Goal: Information Seeking & Learning: Learn about a topic

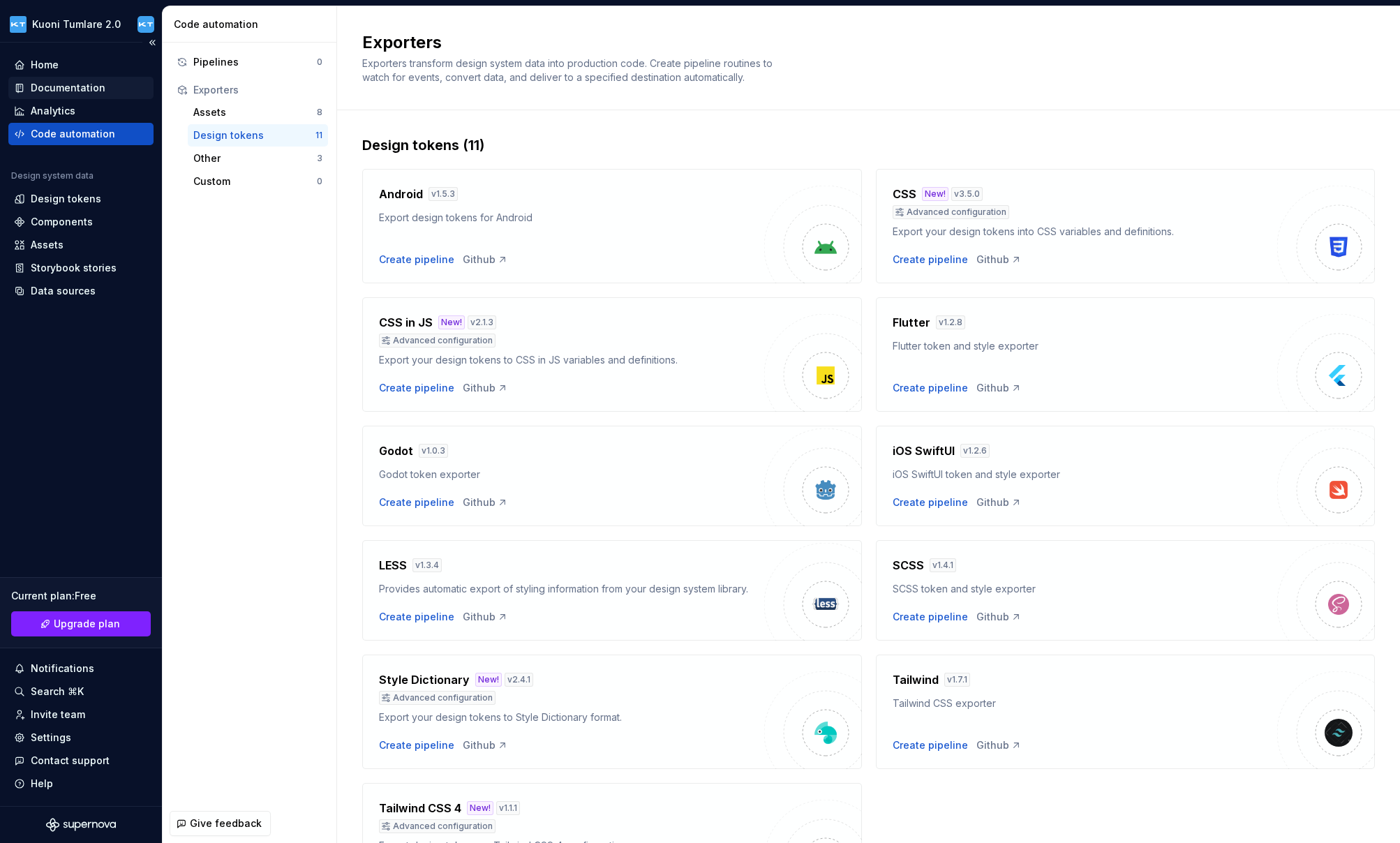
click at [54, 89] on div "Documentation" at bounding box center [67, 87] width 75 height 14
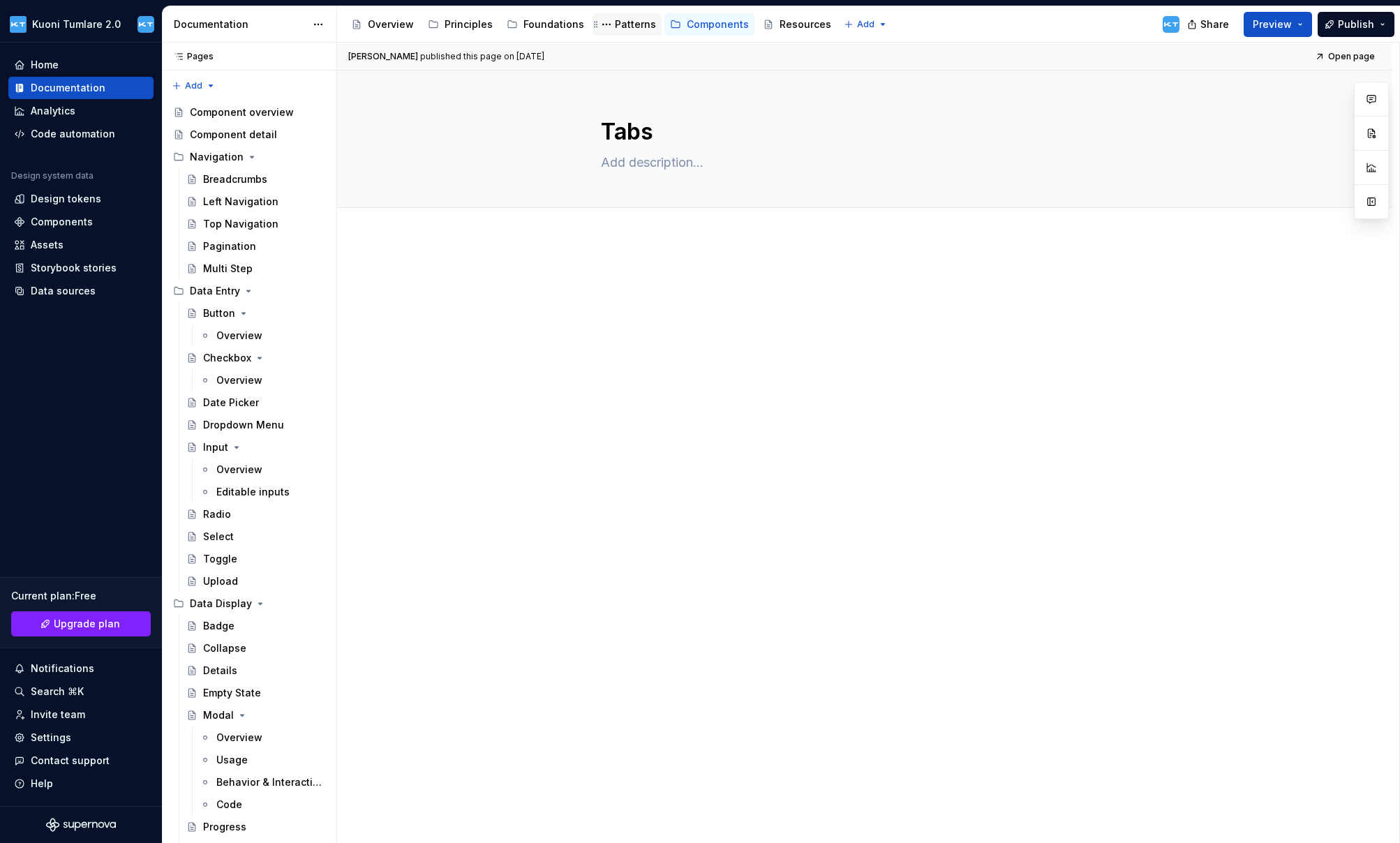
click at [629, 26] on div "Patterns" at bounding box center [635, 24] width 41 height 14
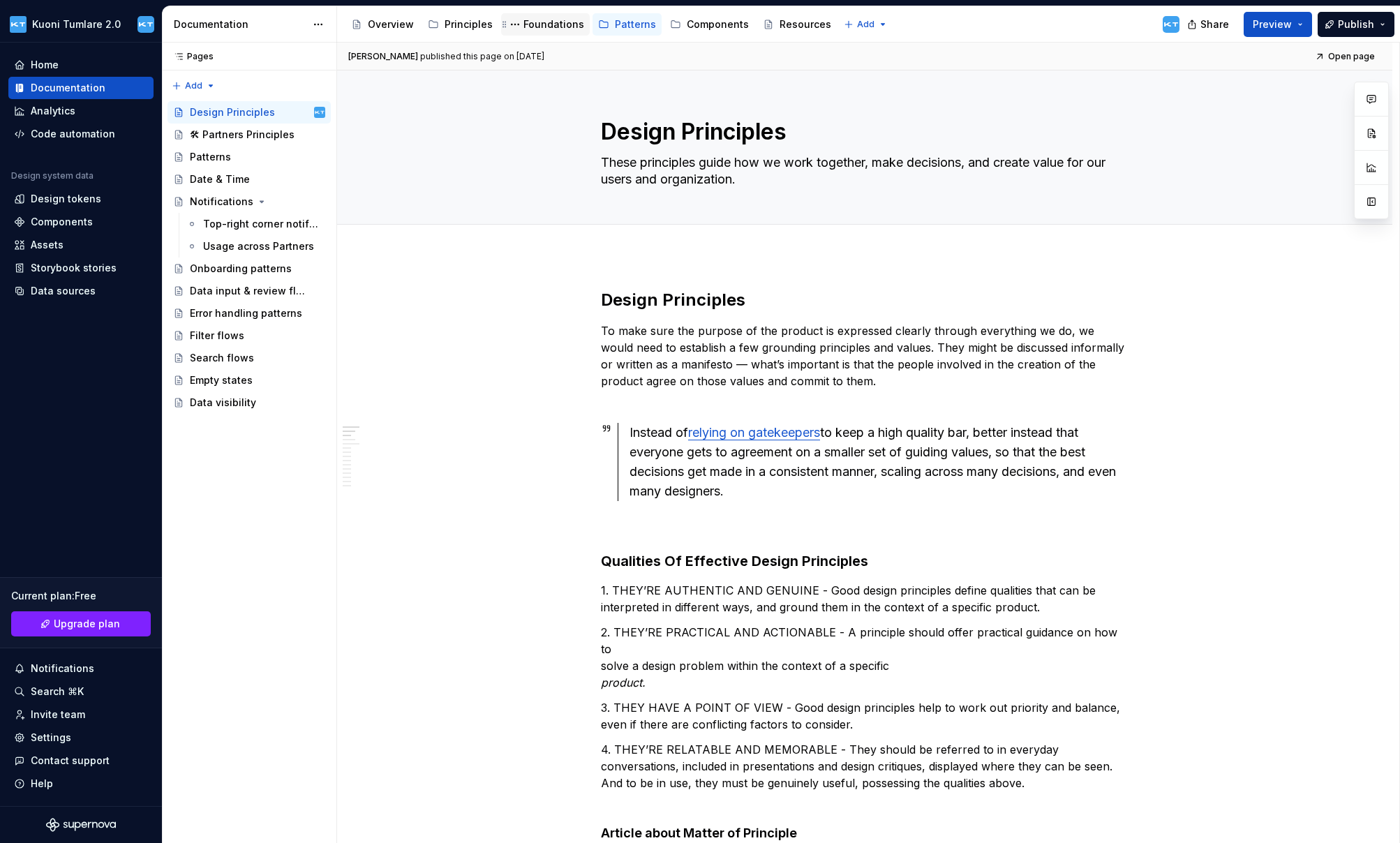
click at [565, 21] on div "Foundations" at bounding box center [554, 24] width 61 height 14
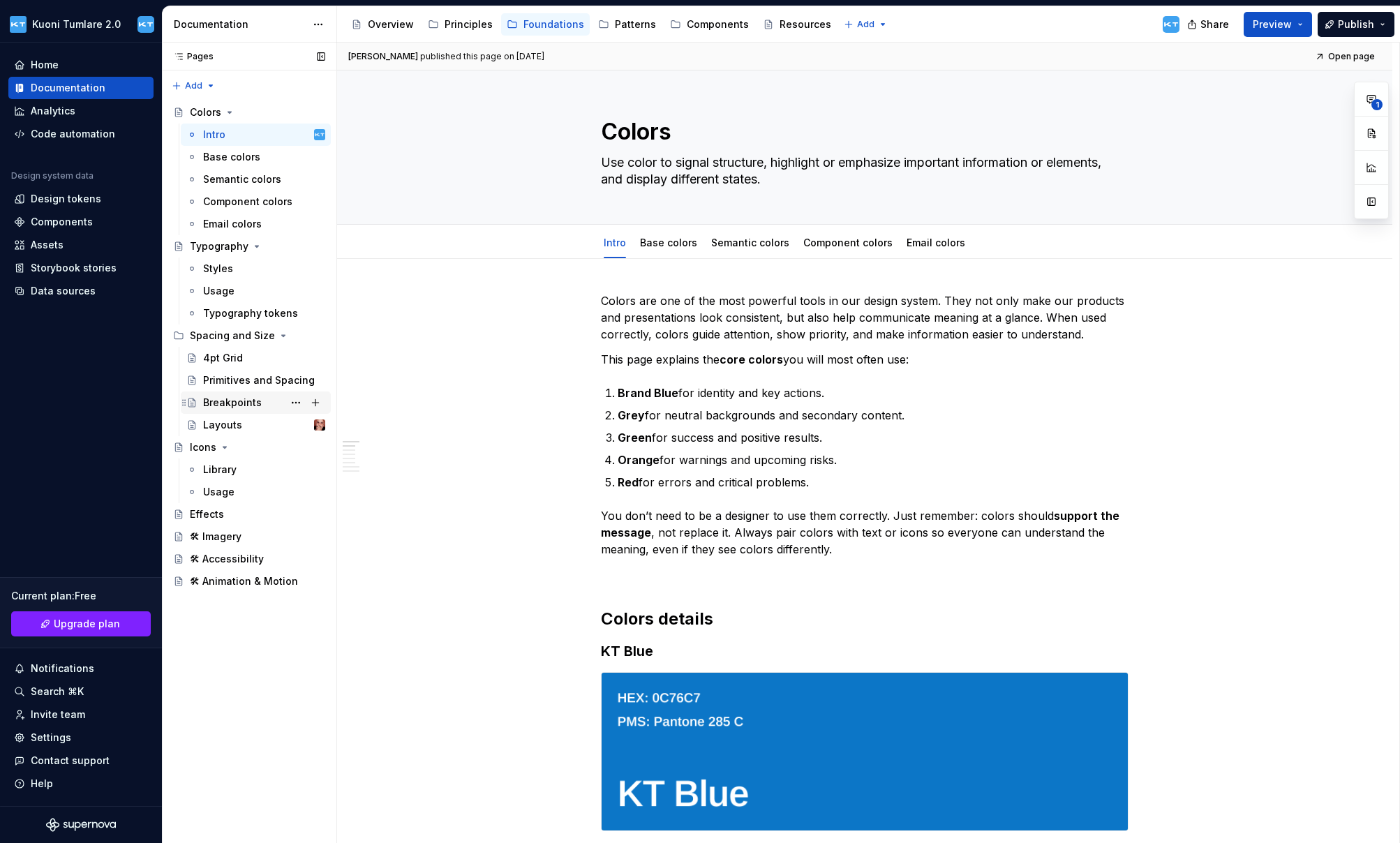
click at [221, 401] on div "Breakpoints" at bounding box center [232, 403] width 59 height 14
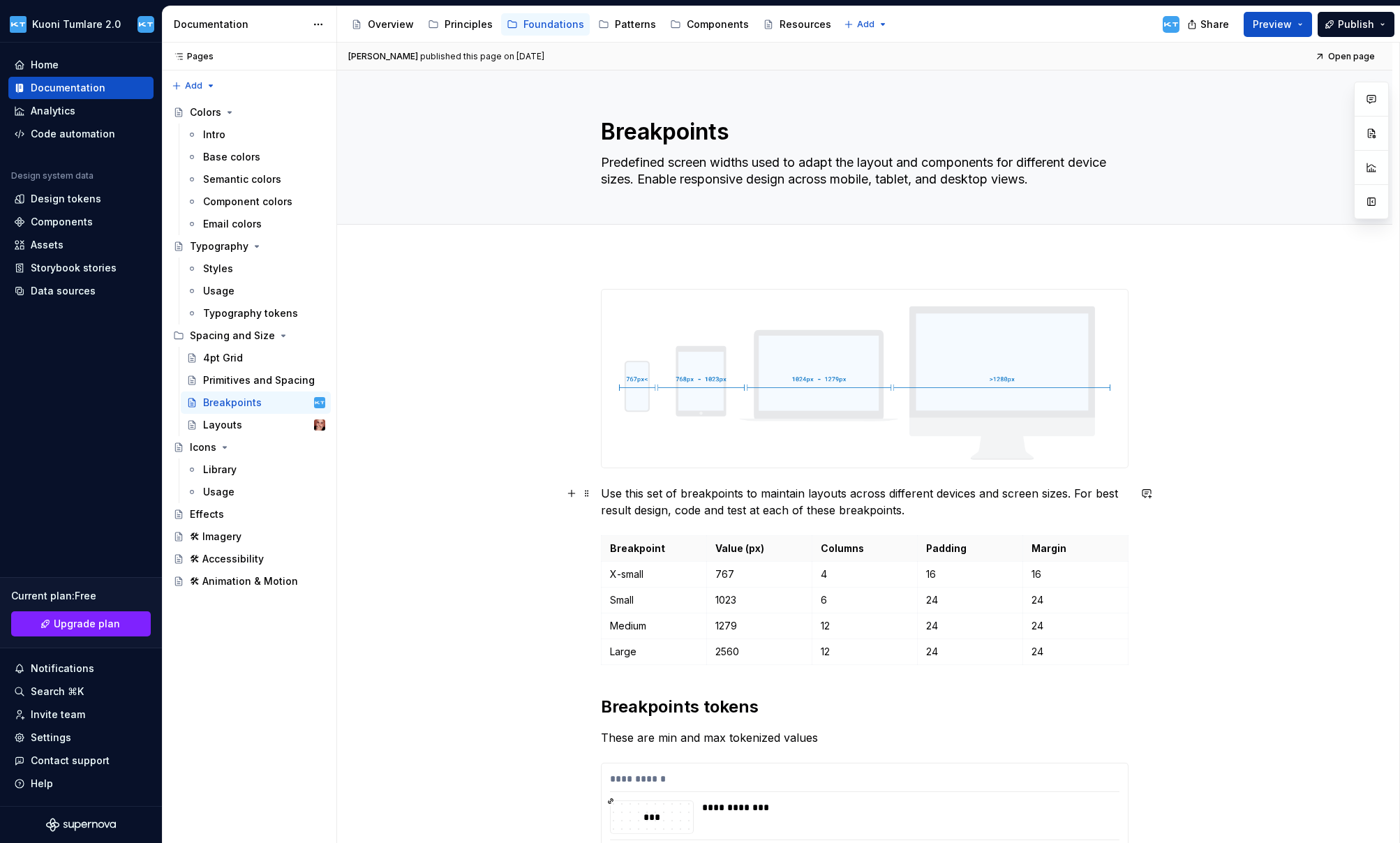
scroll to position [131, 0]
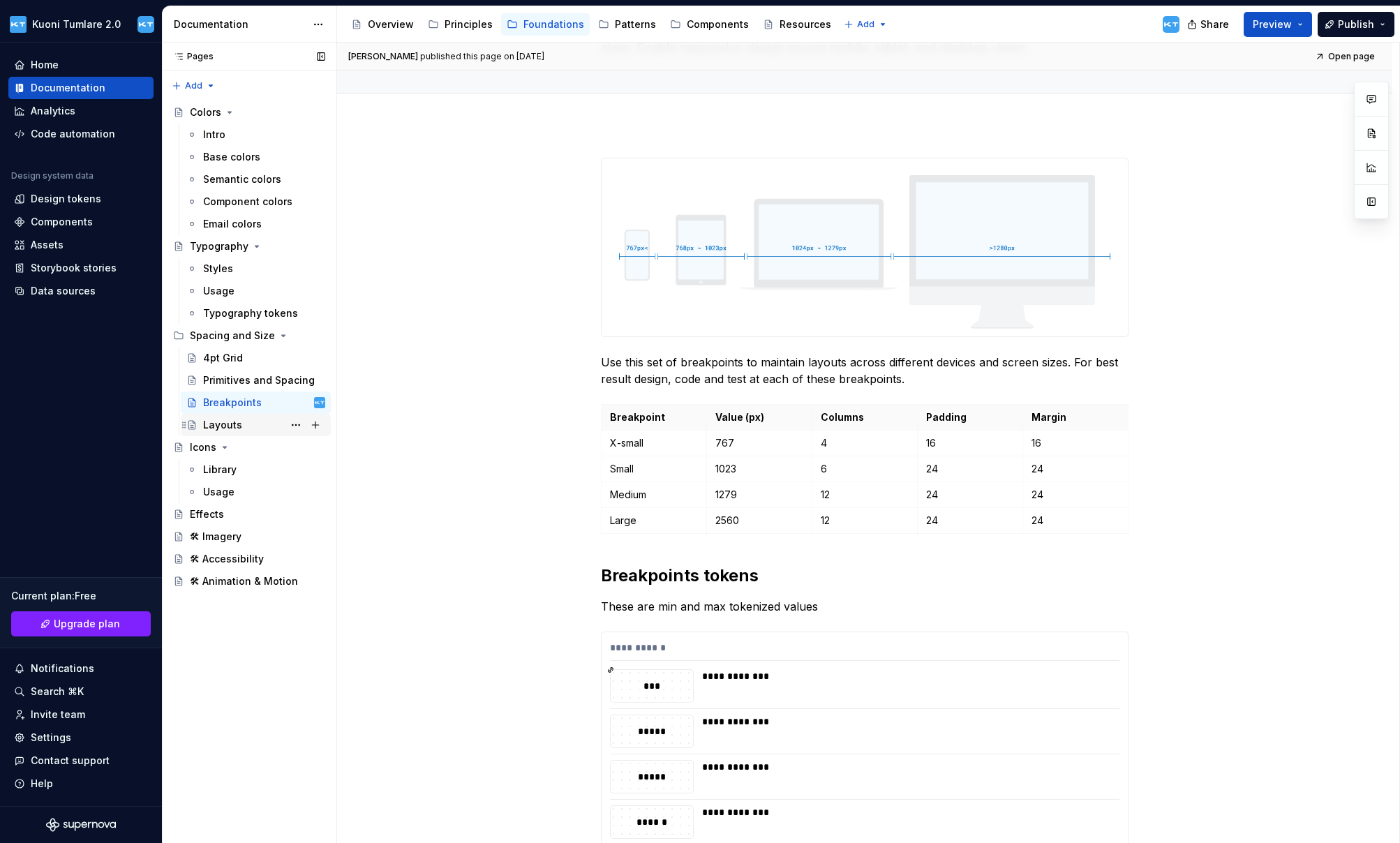
click at [236, 427] on div "Layouts" at bounding box center [222, 424] width 39 height 14
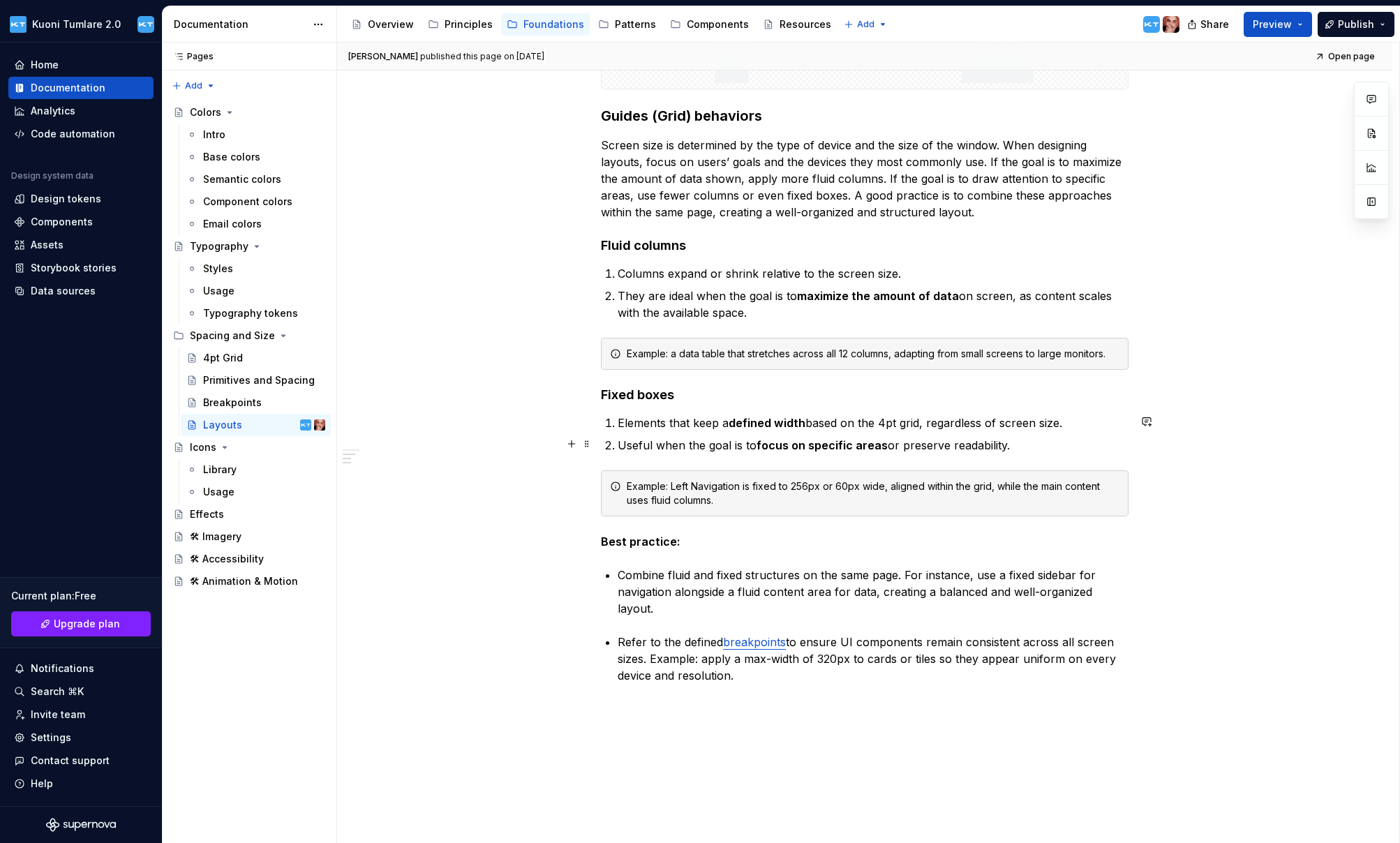
scroll to position [526, 0]
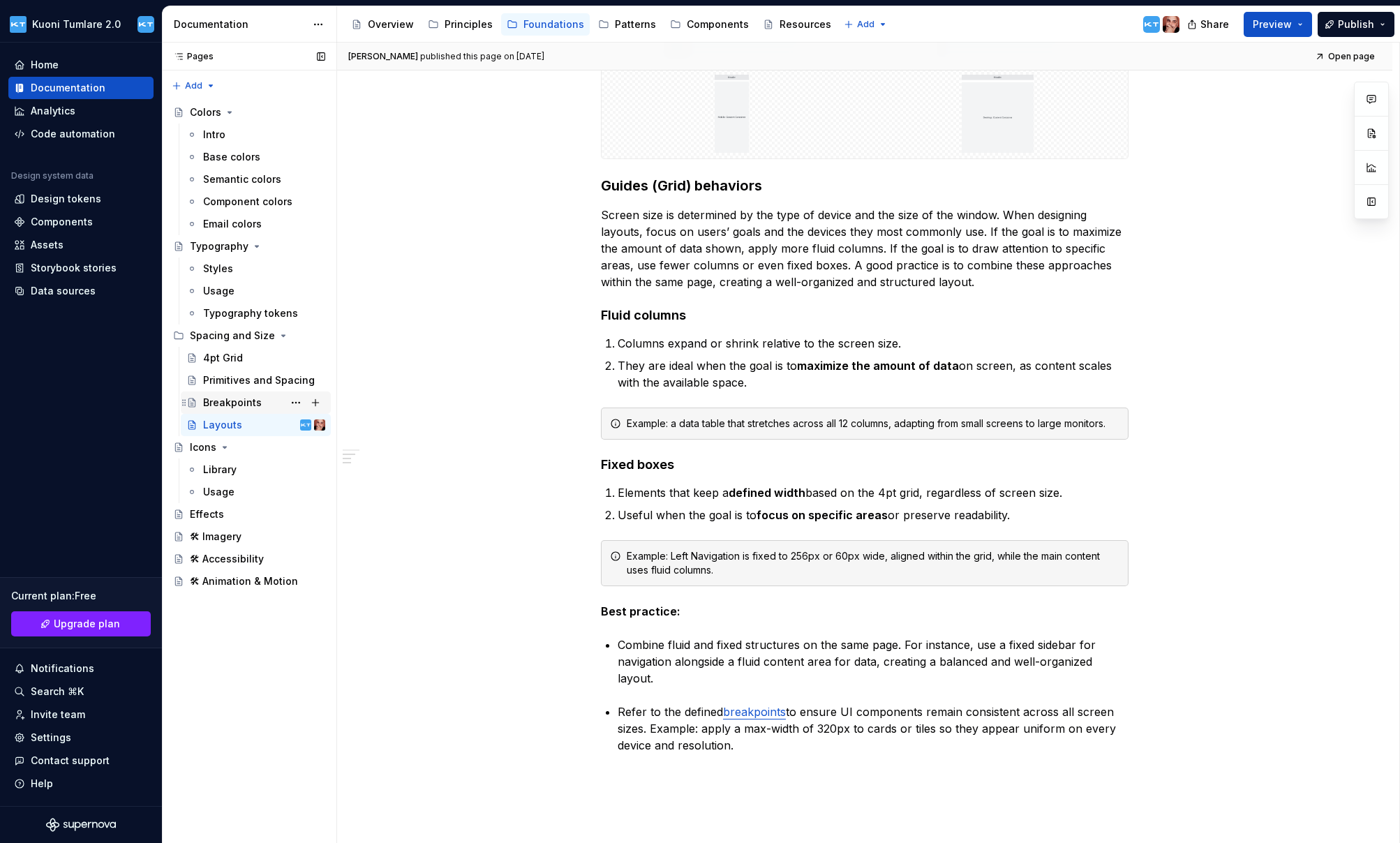
click at [231, 396] on div "Breakpoints" at bounding box center [232, 403] width 59 height 14
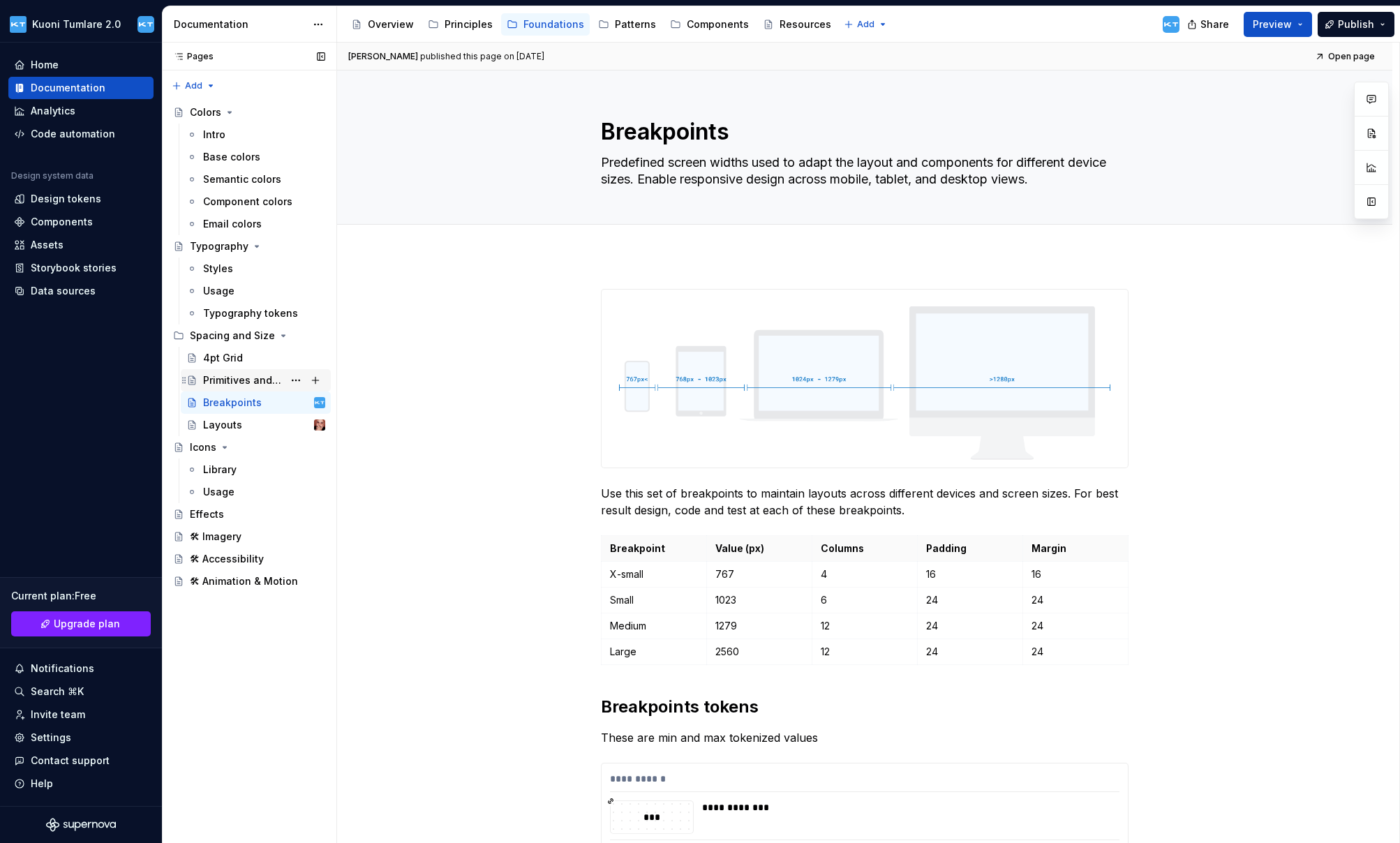
click at [231, 380] on div "Primitives and Spacing" at bounding box center [242, 380] width 81 height 14
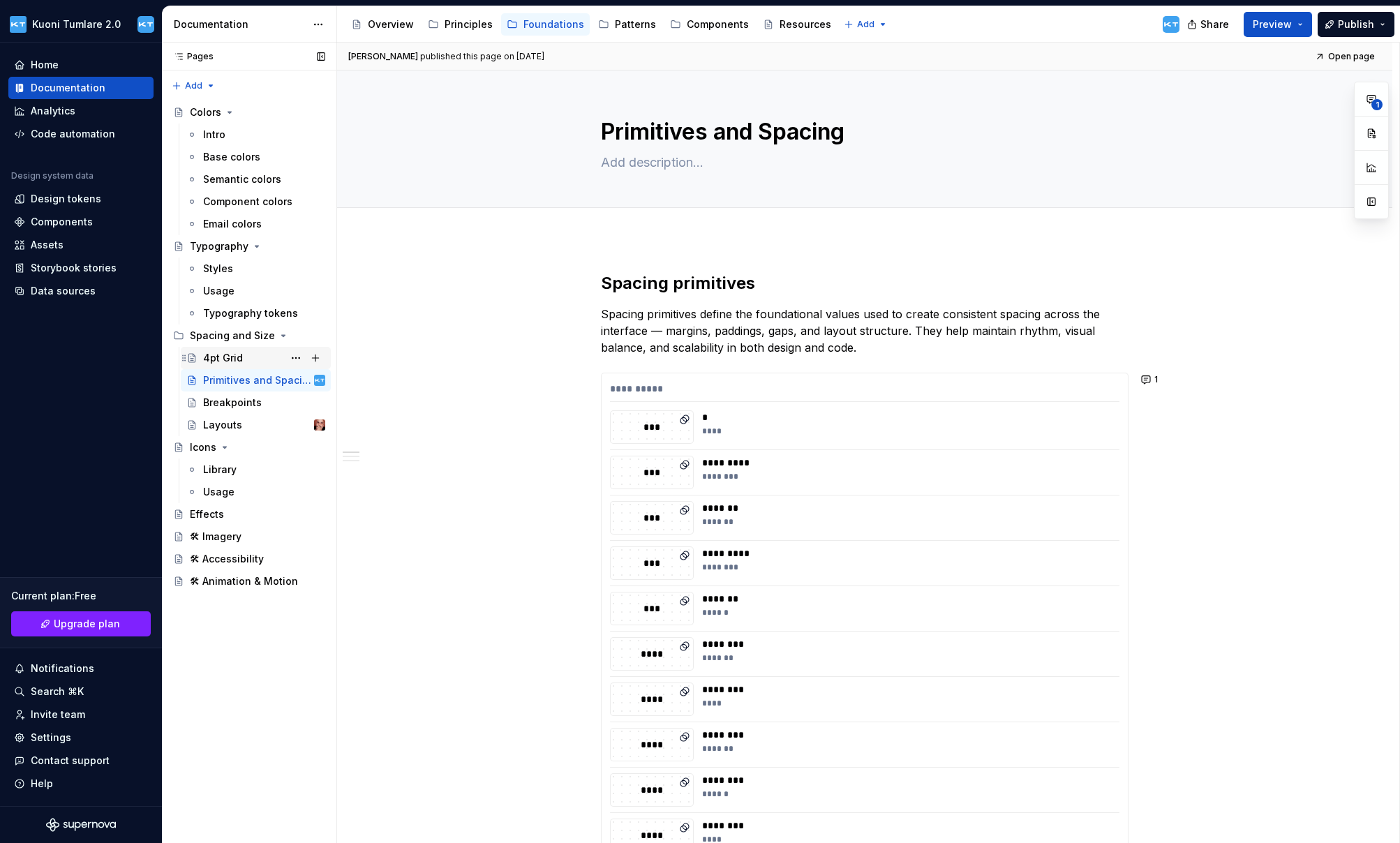
click at [205, 357] on div "4pt Grid" at bounding box center [223, 358] width 40 height 14
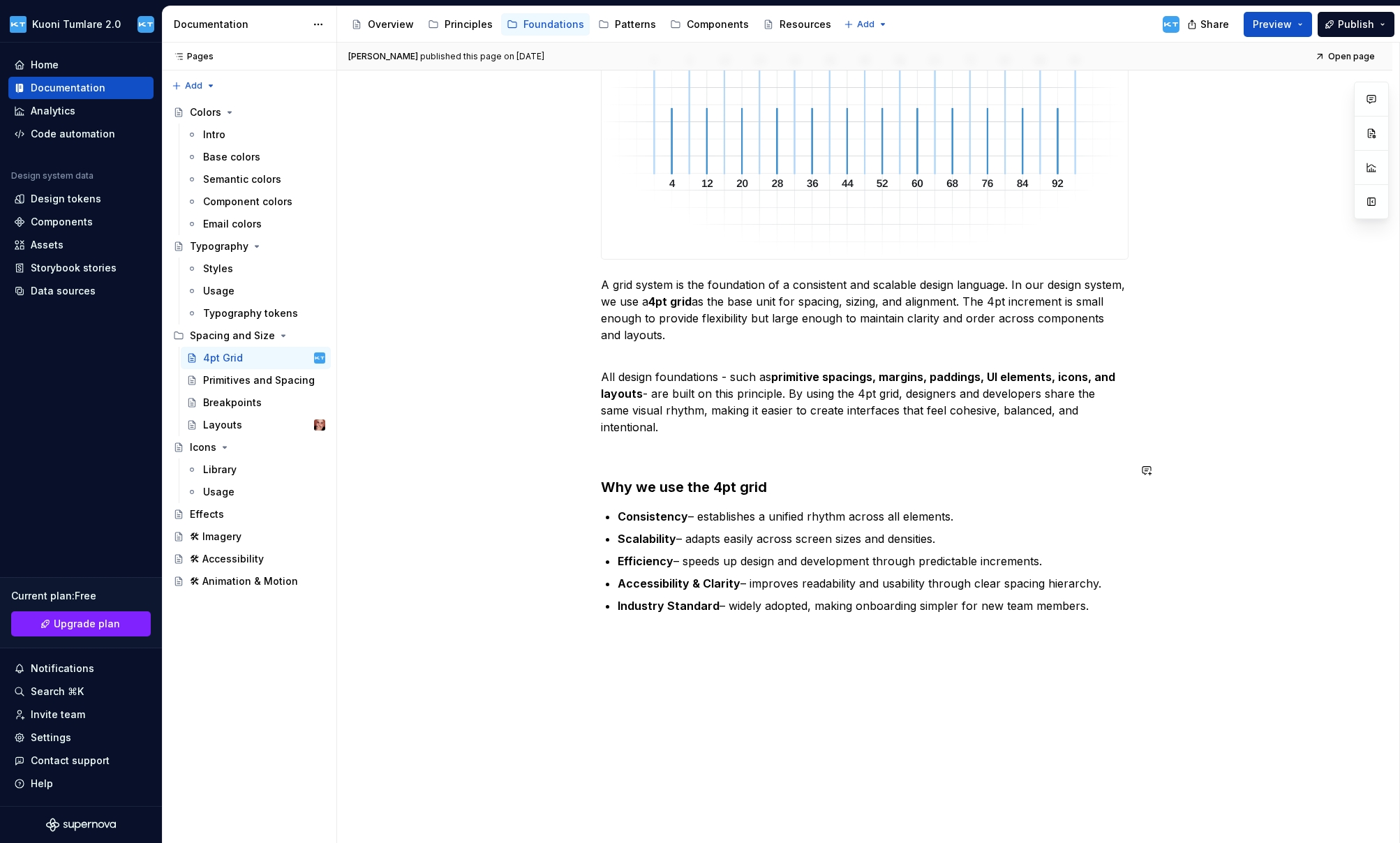
scroll to position [148, 0]
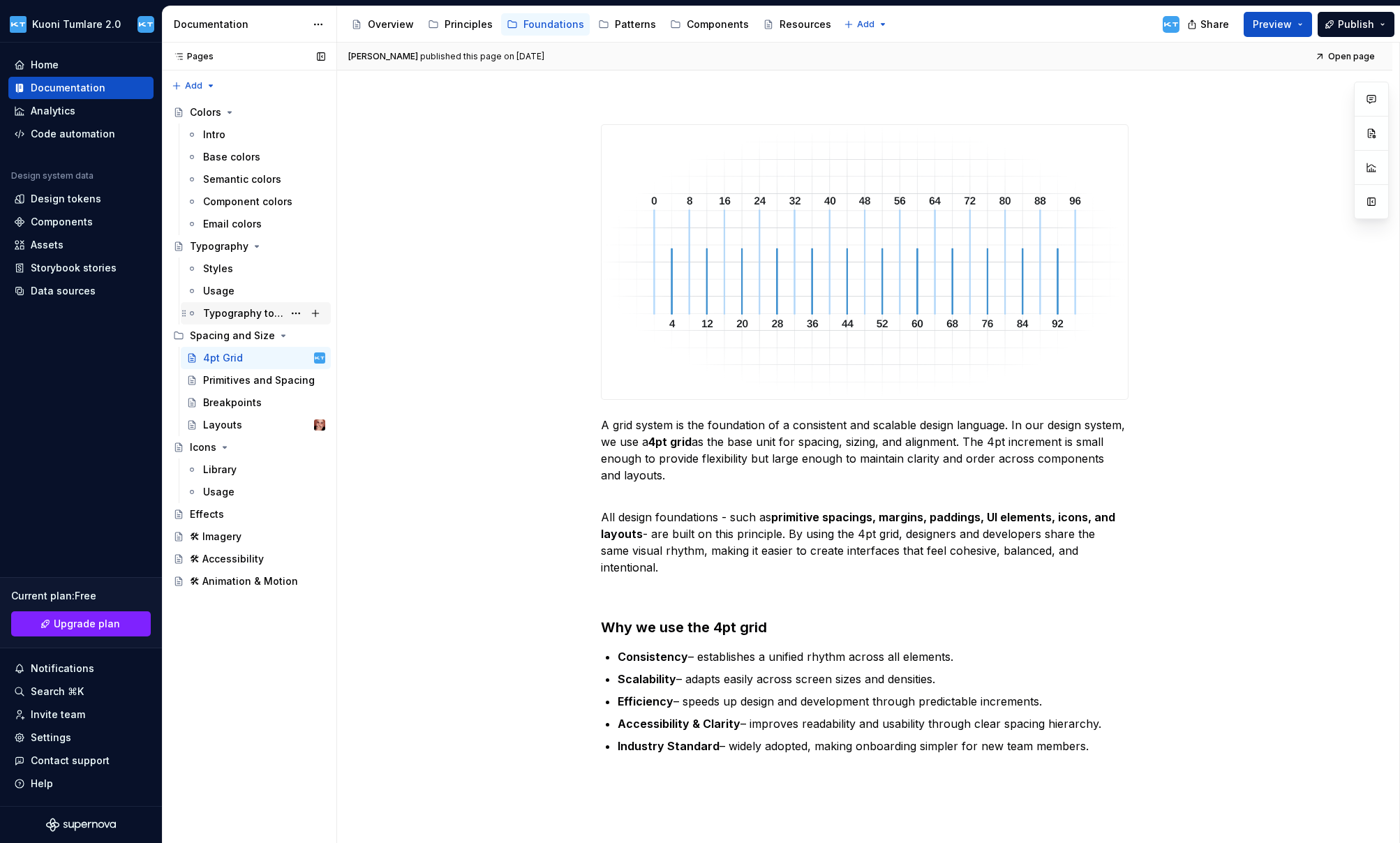
click at [216, 315] on div "Typography tokens" at bounding box center [242, 313] width 81 height 14
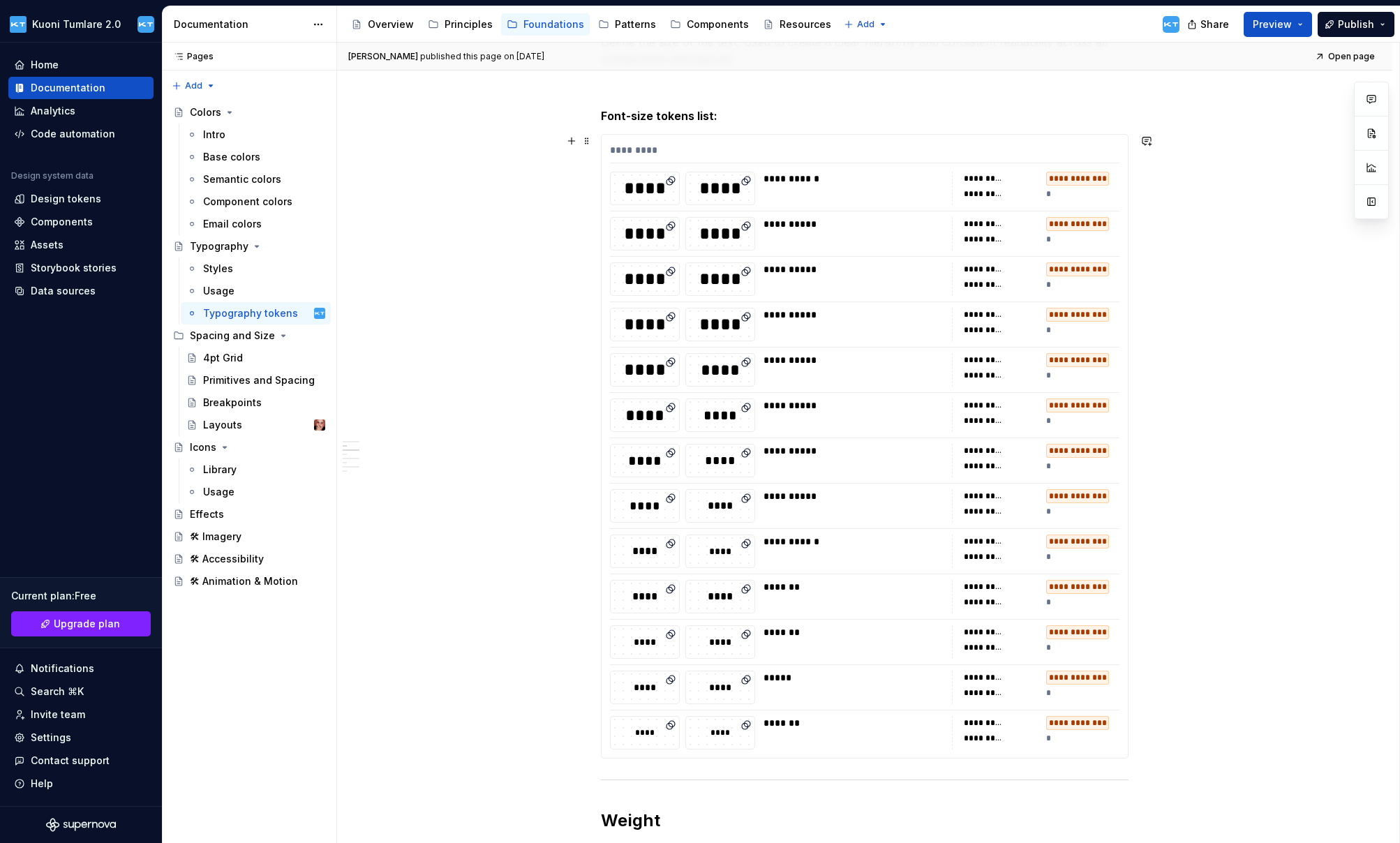
scroll to position [226, 0]
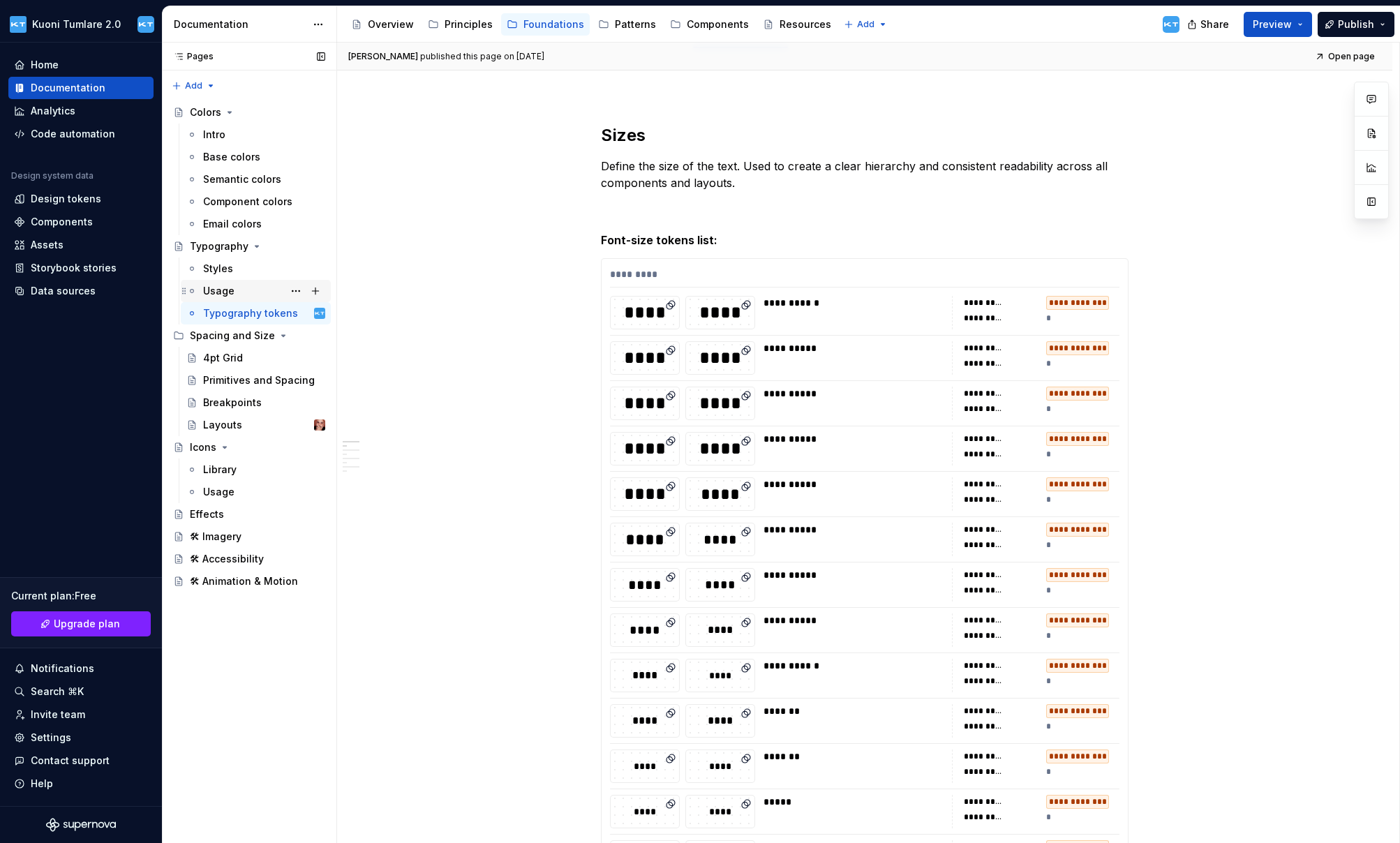
click at [224, 291] on div "Usage" at bounding box center [218, 291] width 31 height 14
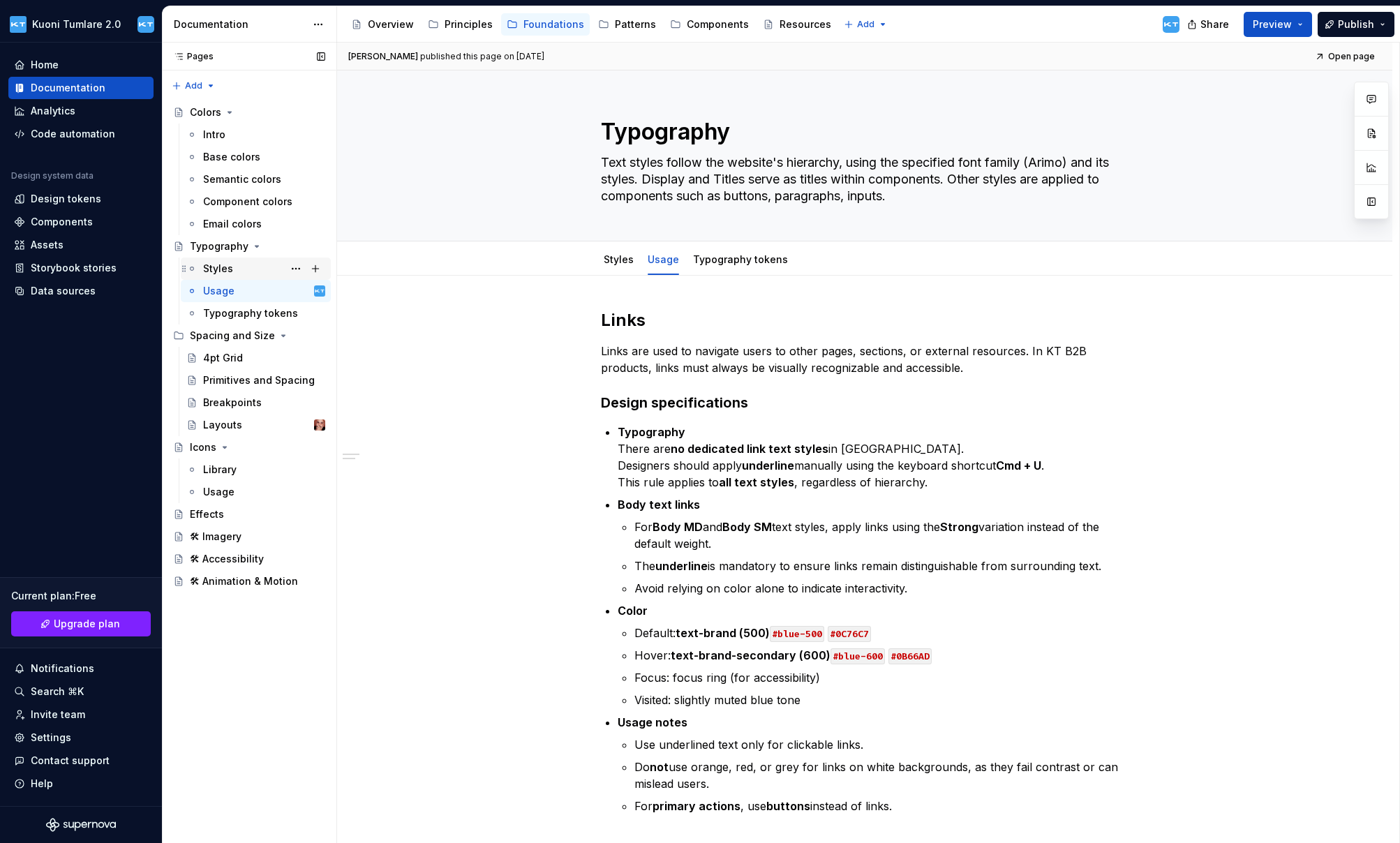
click at [219, 264] on div "Styles" at bounding box center [218, 268] width 30 height 14
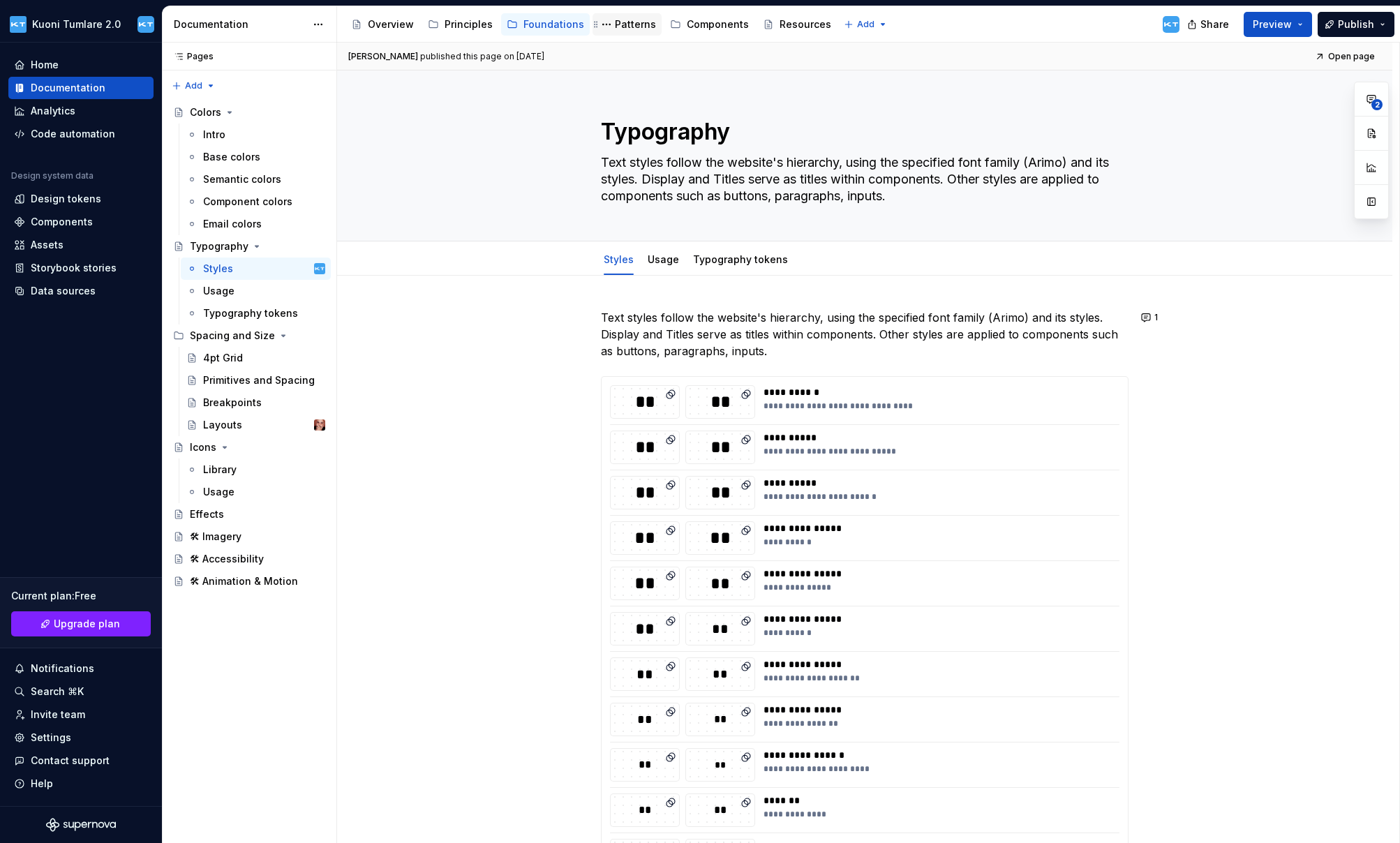
click at [619, 27] on div "Patterns" at bounding box center [635, 24] width 41 height 14
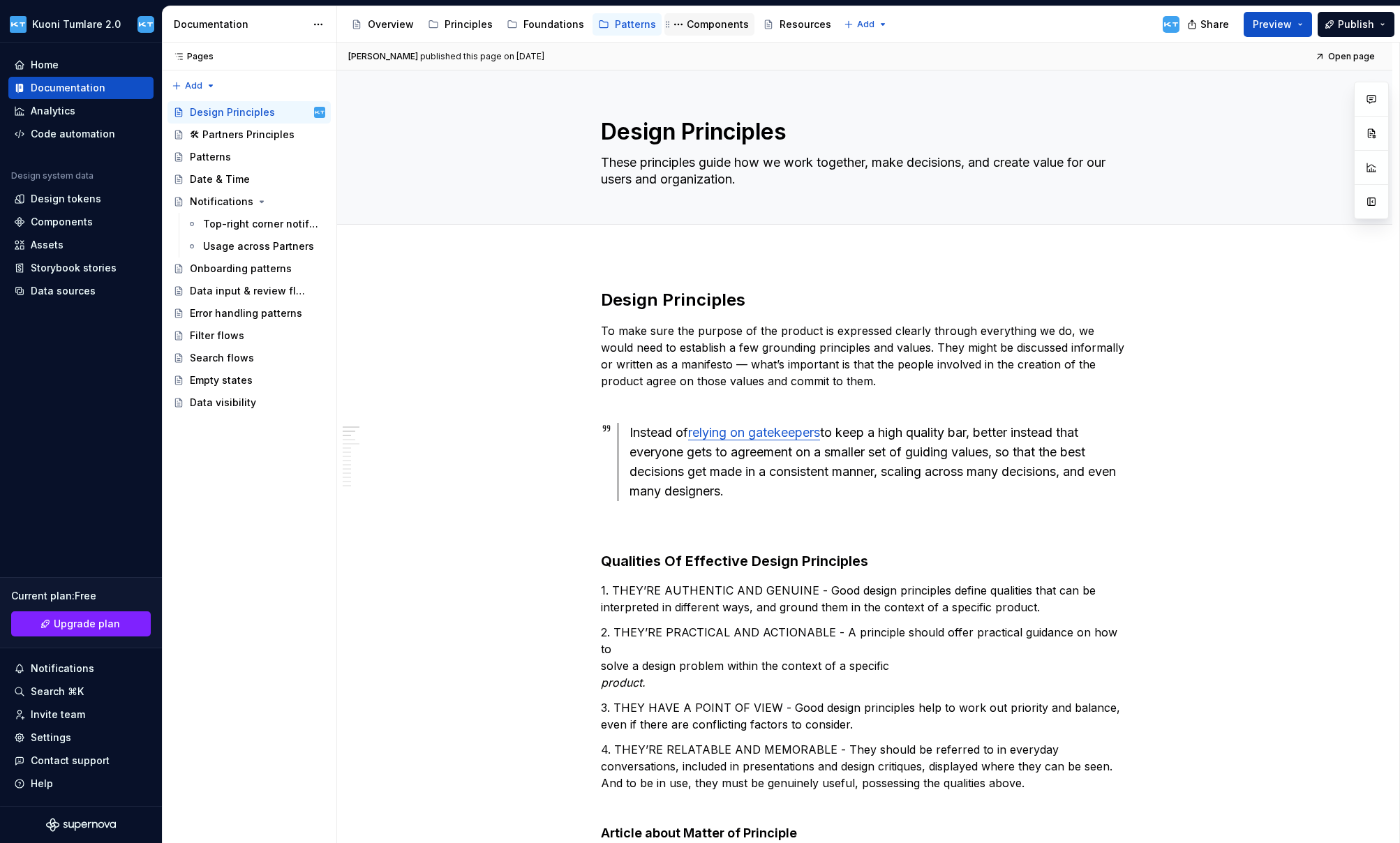
click at [709, 27] on div "Components" at bounding box center [718, 24] width 63 height 14
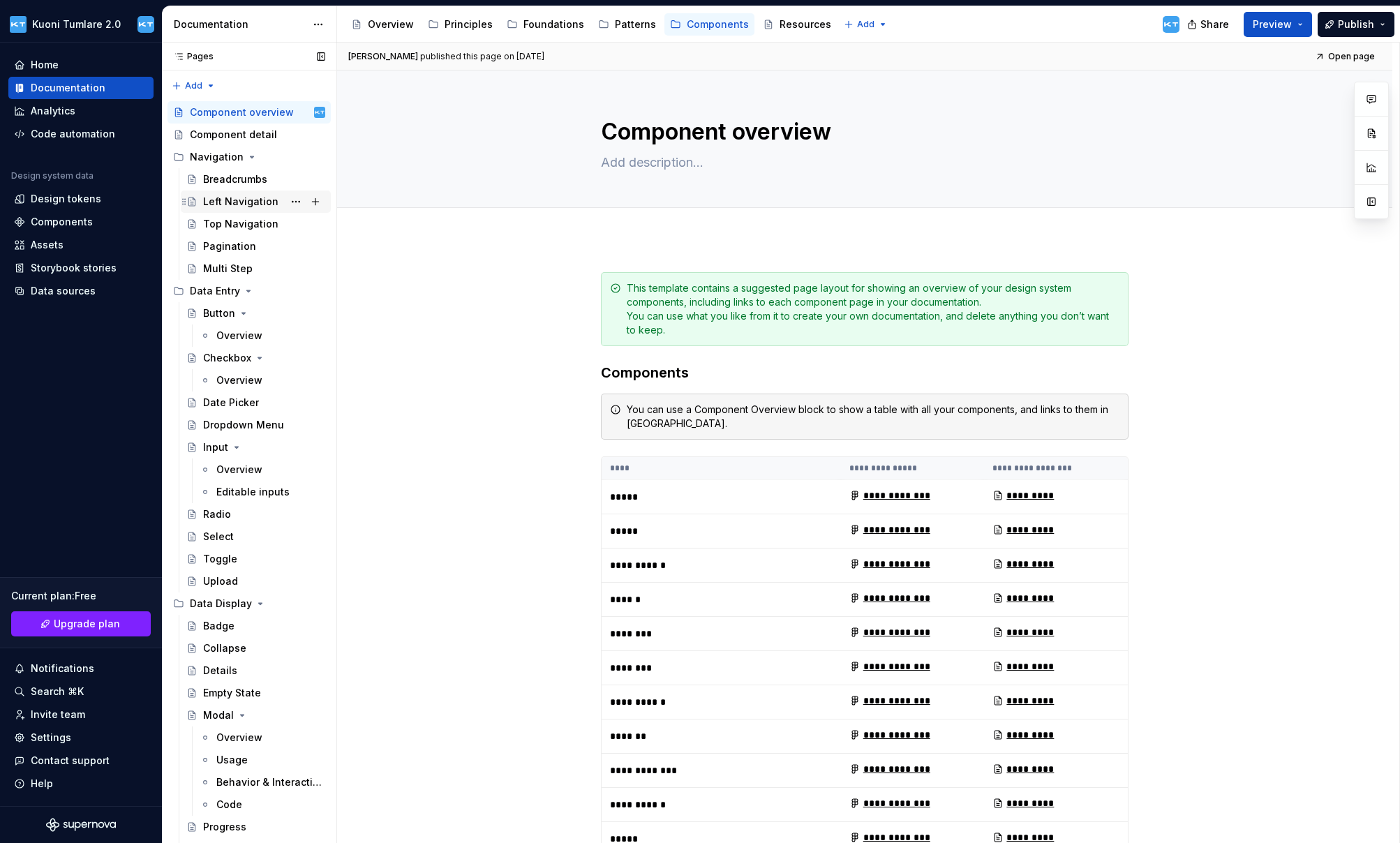
click at [247, 204] on div "Left Navigation" at bounding box center [241, 202] width 76 height 14
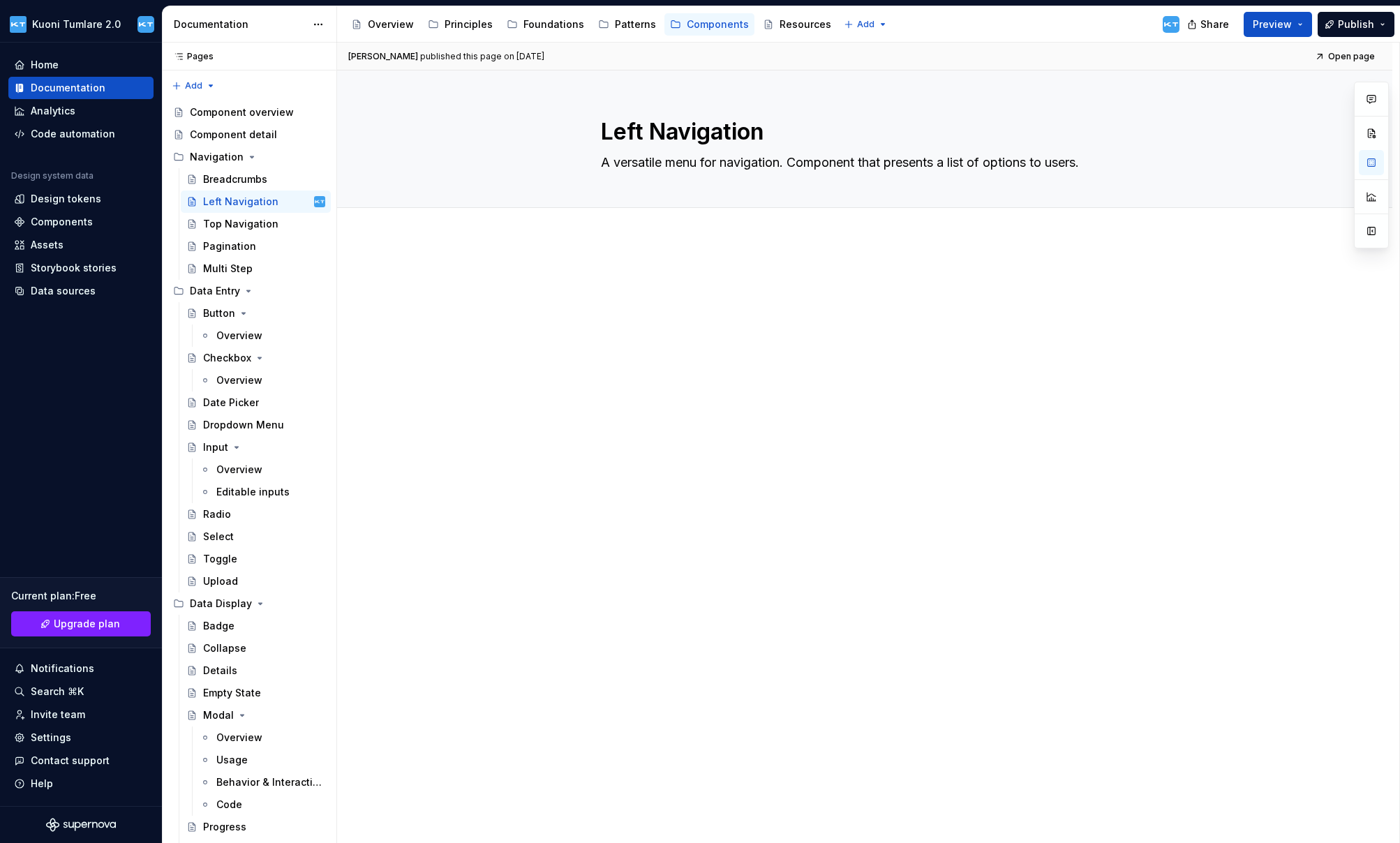
type textarea "*"
